Goal: Task Accomplishment & Management: Manage account settings

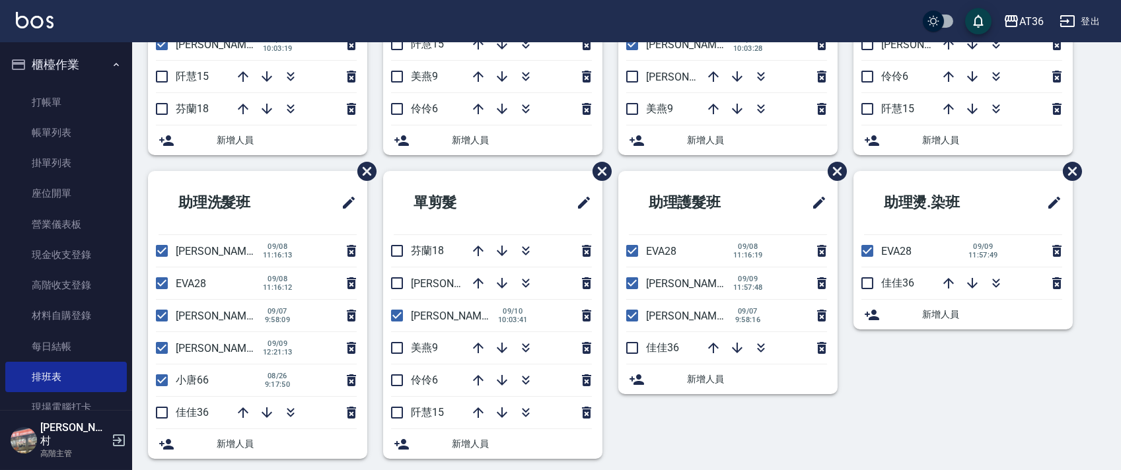
scroll to position [248, 0]
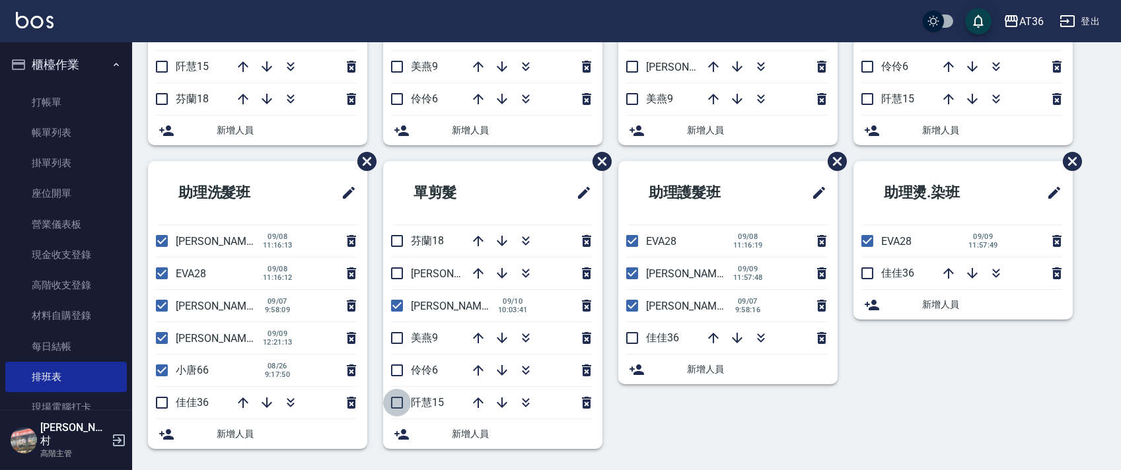
click at [397, 402] on input "checkbox" at bounding box center [397, 403] width 28 height 28
checkbox input "true"
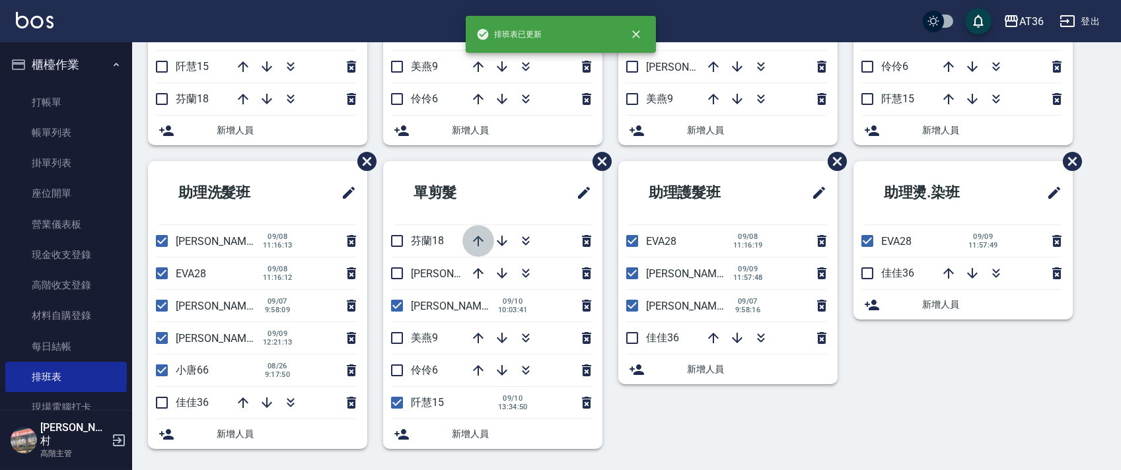
click at [478, 239] on icon "button" at bounding box center [478, 241] width 11 height 11
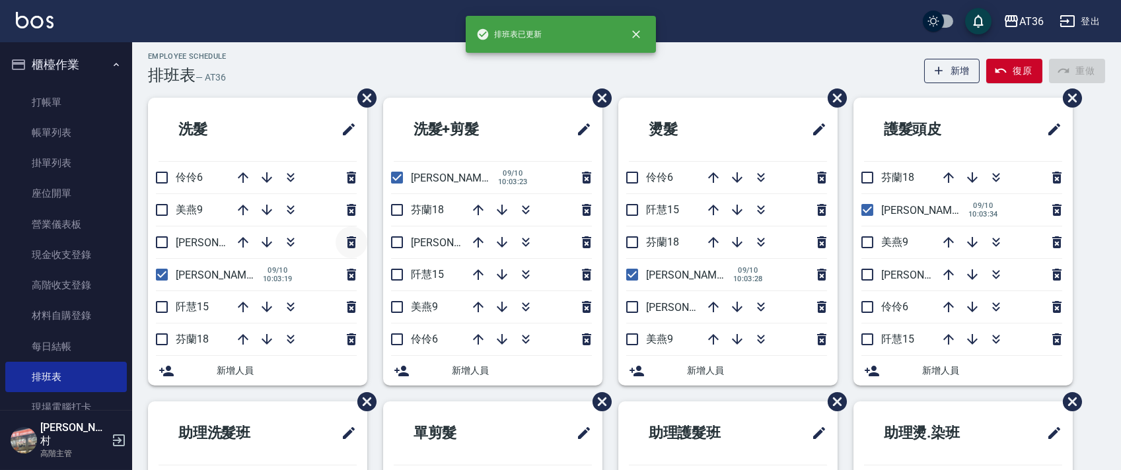
scroll to position [0, 0]
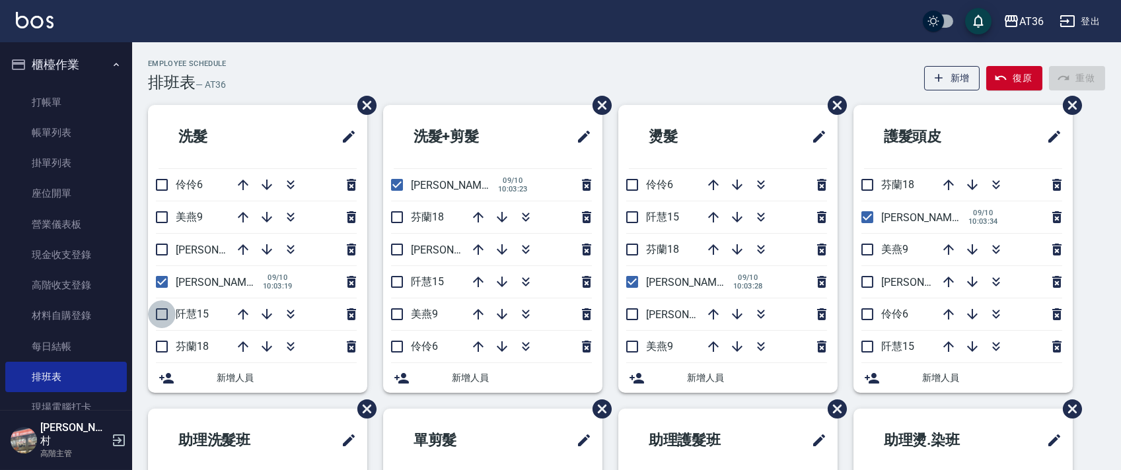
click at [159, 313] on input "checkbox" at bounding box center [162, 315] width 28 height 28
checkbox input "true"
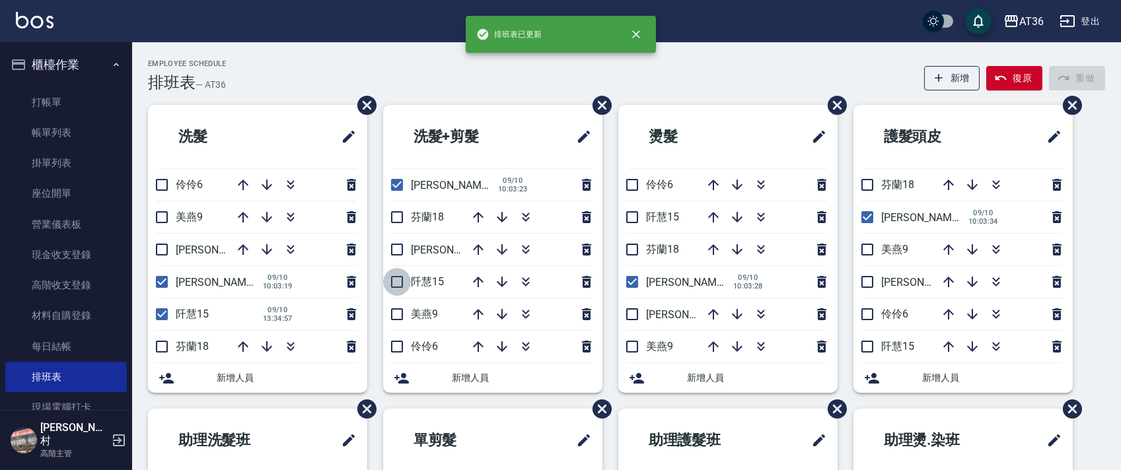
click at [400, 283] on input "checkbox" at bounding box center [397, 282] width 28 height 28
checkbox input "true"
click at [630, 213] on input "checkbox" at bounding box center [632, 218] width 28 height 28
checkbox input "true"
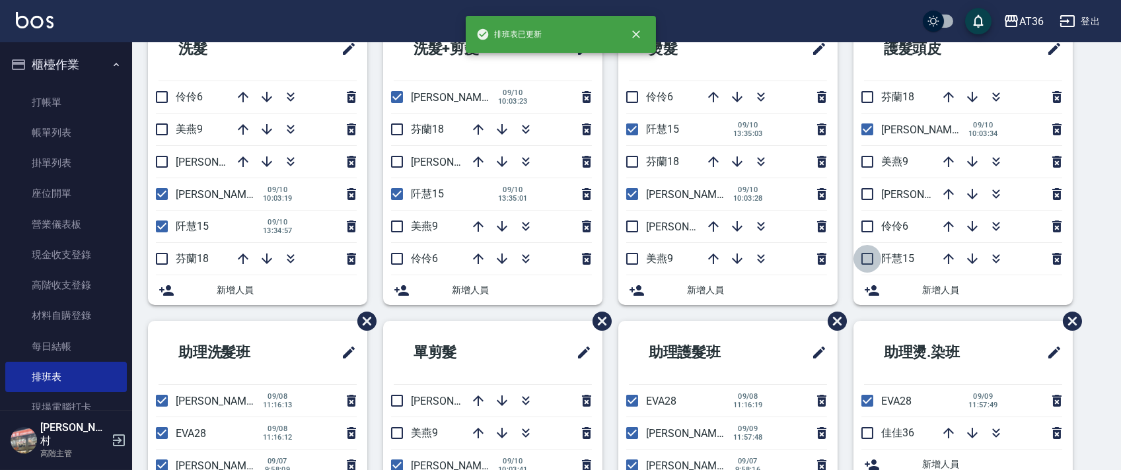
click at [869, 258] on input "checkbox" at bounding box center [868, 259] width 28 height 28
checkbox input "true"
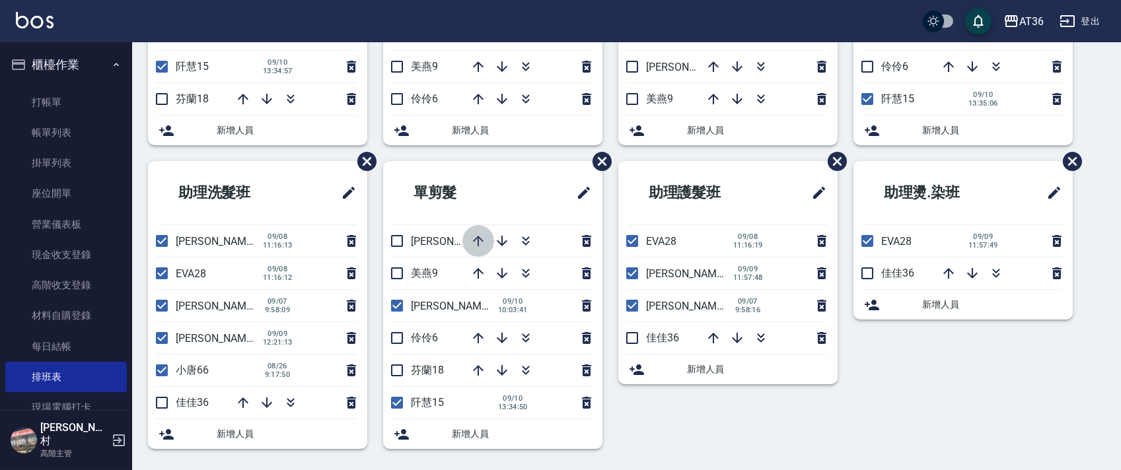
click at [474, 242] on icon "button" at bounding box center [478, 241] width 16 height 16
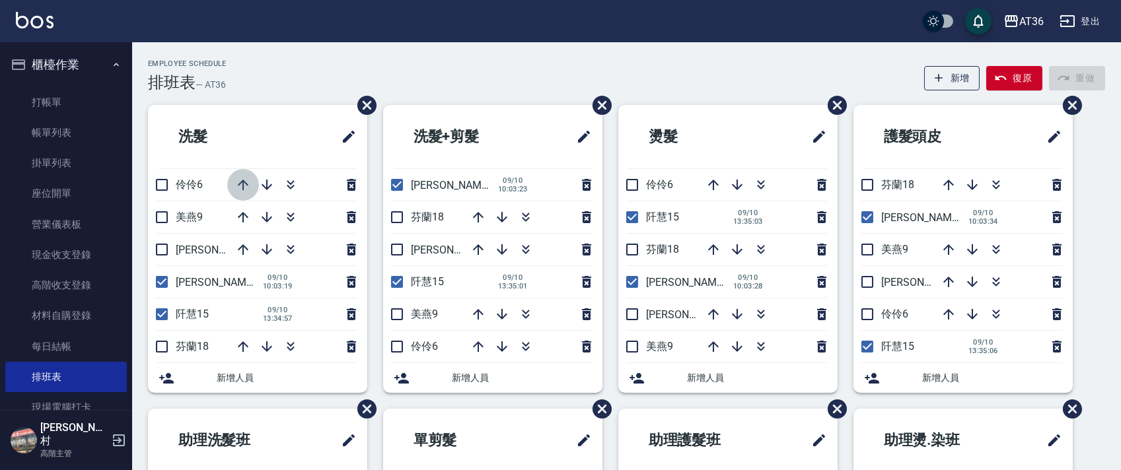
click at [240, 184] on icon "button" at bounding box center [243, 185] width 16 height 16
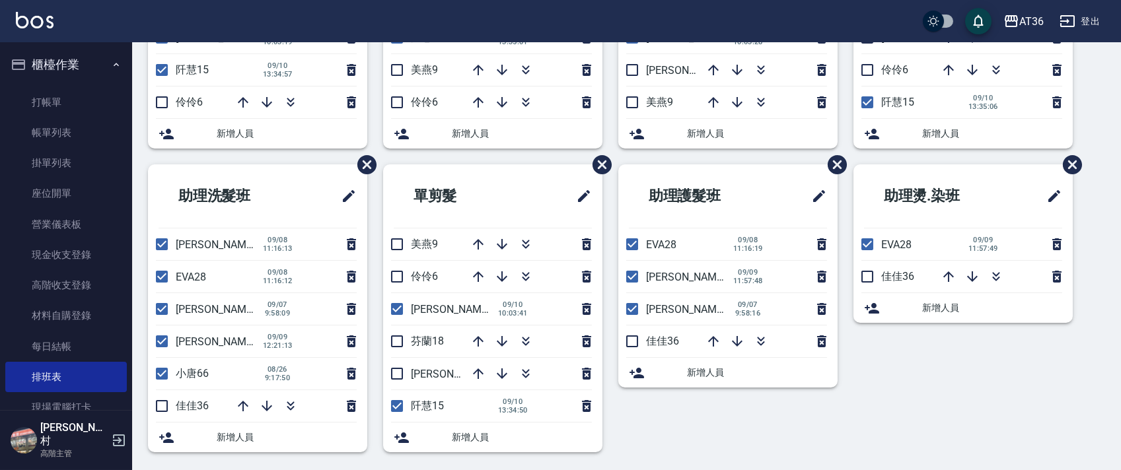
scroll to position [248, 0]
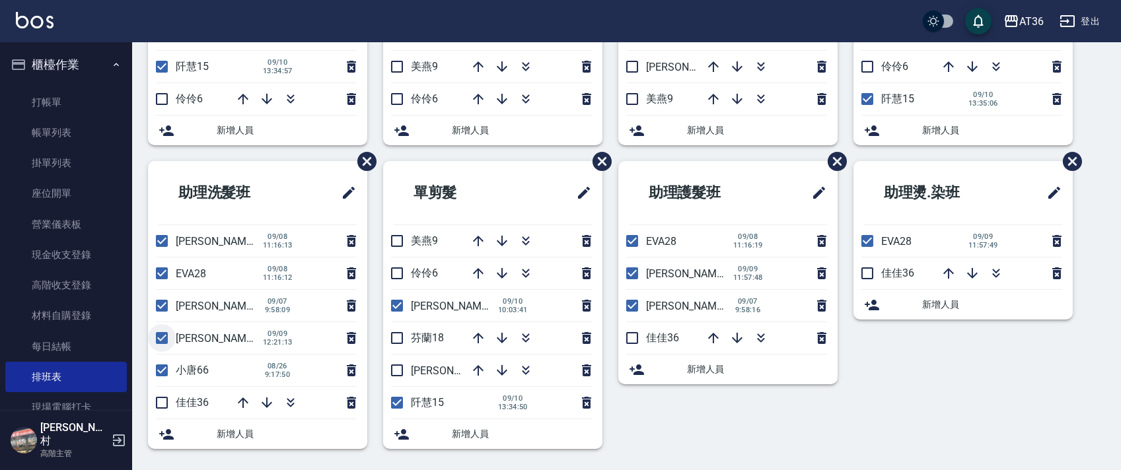
click at [162, 340] on input "checkbox" at bounding box center [162, 338] width 28 height 28
checkbox input "false"
click at [163, 406] on input "checkbox" at bounding box center [162, 403] width 28 height 28
checkbox input "true"
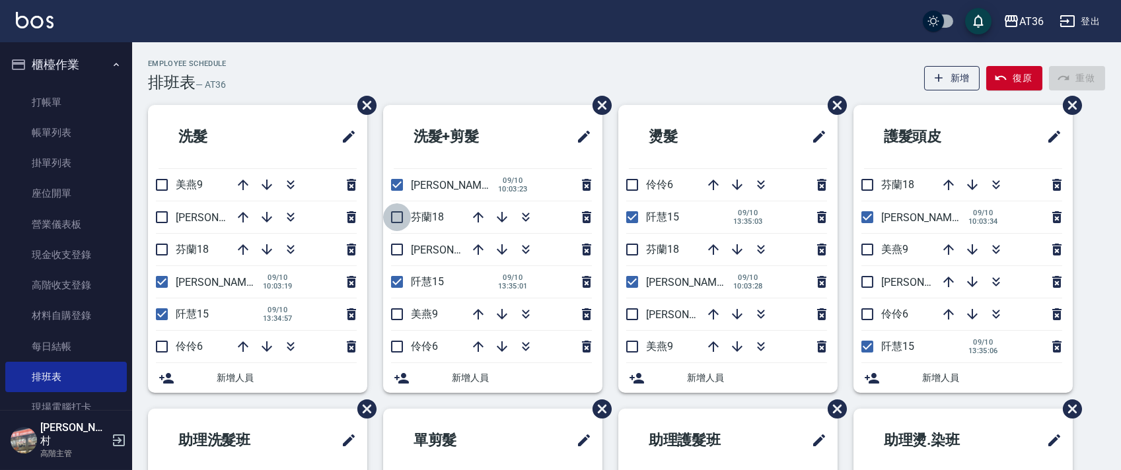
click at [394, 213] on input "checkbox" at bounding box center [397, 218] width 28 height 28
checkbox input "true"
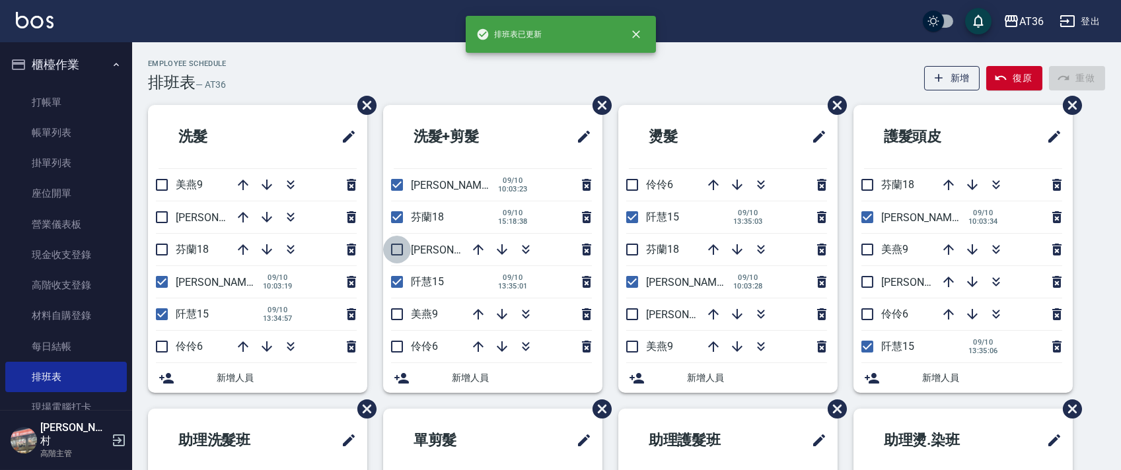
click at [398, 248] on input "checkbox" at bounding box center [397, 250] width 28 height 28
checkbox input "true"
click at [474, 311] on icon "button" at bounding box center [478, 315] width 16 height 16
click at [398, 217] on input "checkbox" at bounding box center [397, 218] width 28 height 28
checkbox input "false"
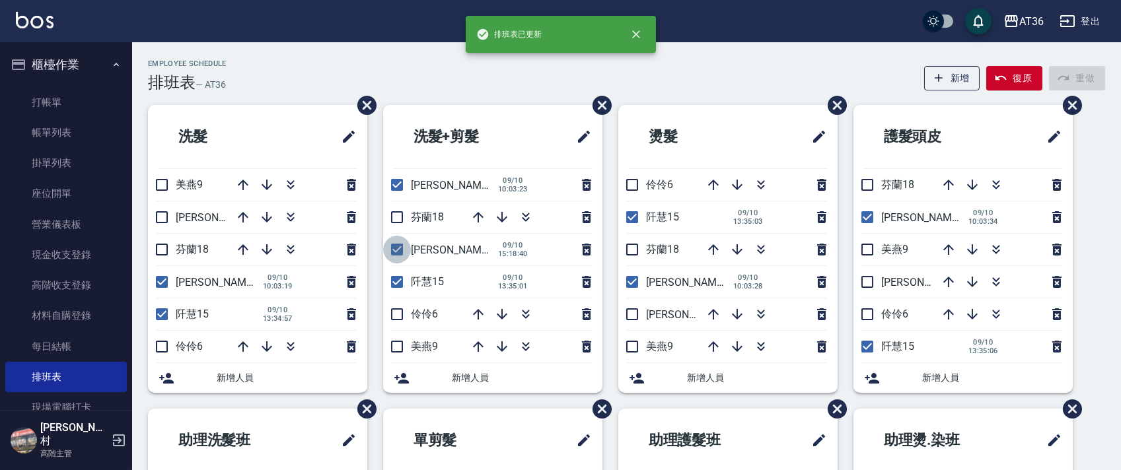
click at [396, 250] on input "checkbox" at bounding box center [397, 250] width 28 height 28
checkbox input "false"
